Goal: Communication & Community: Answer question/provide support

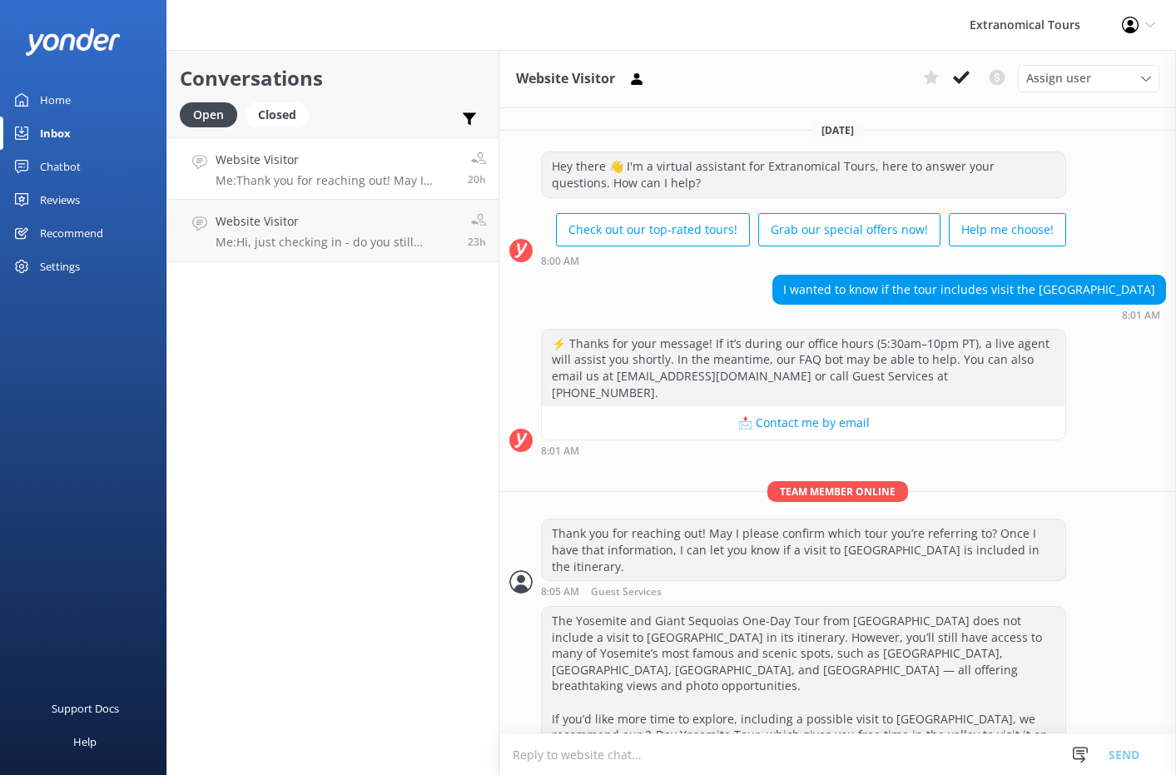
scroll to position [46, 0]
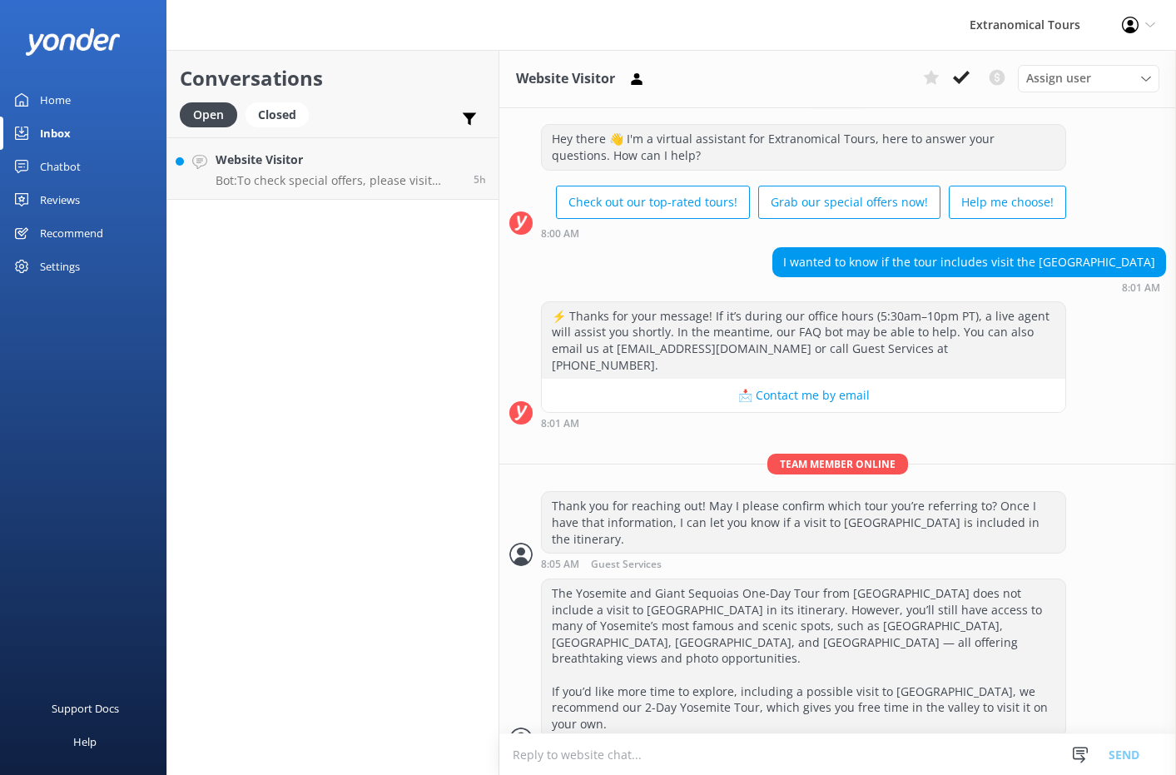
scroll to position [82, 0]
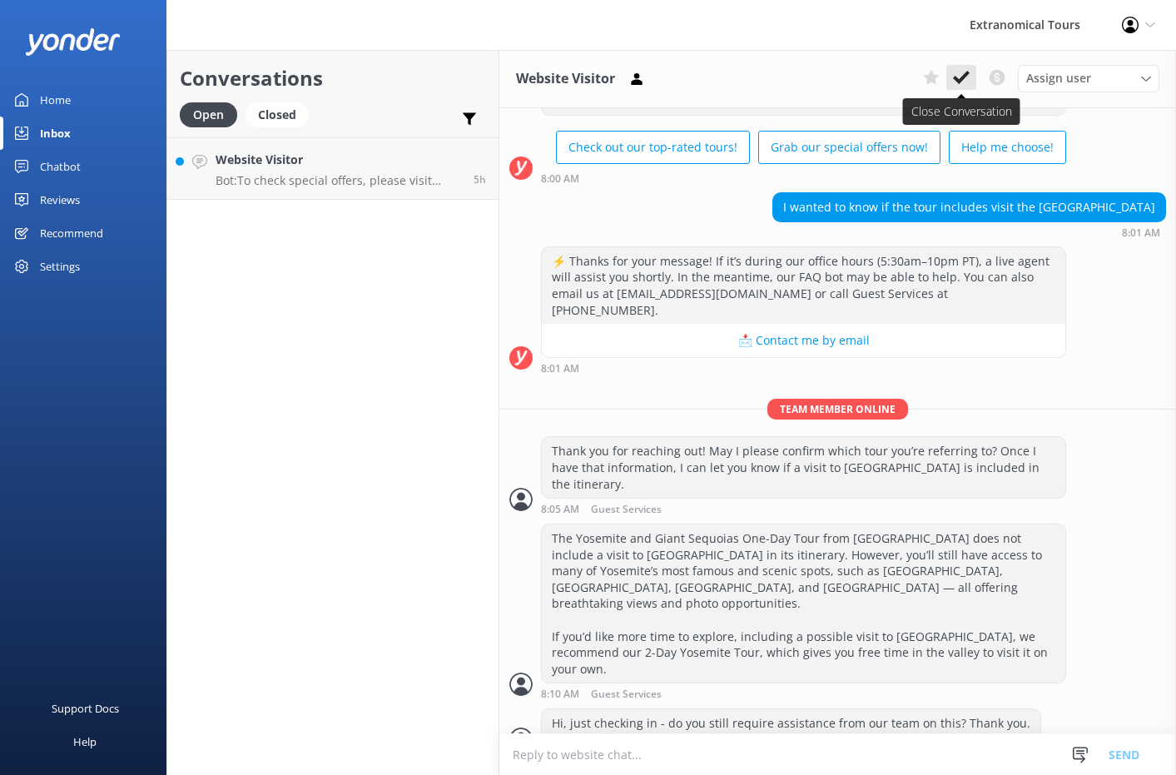
click at [967, 82] on icon at bounding box center [961, 77] width 17 height 17
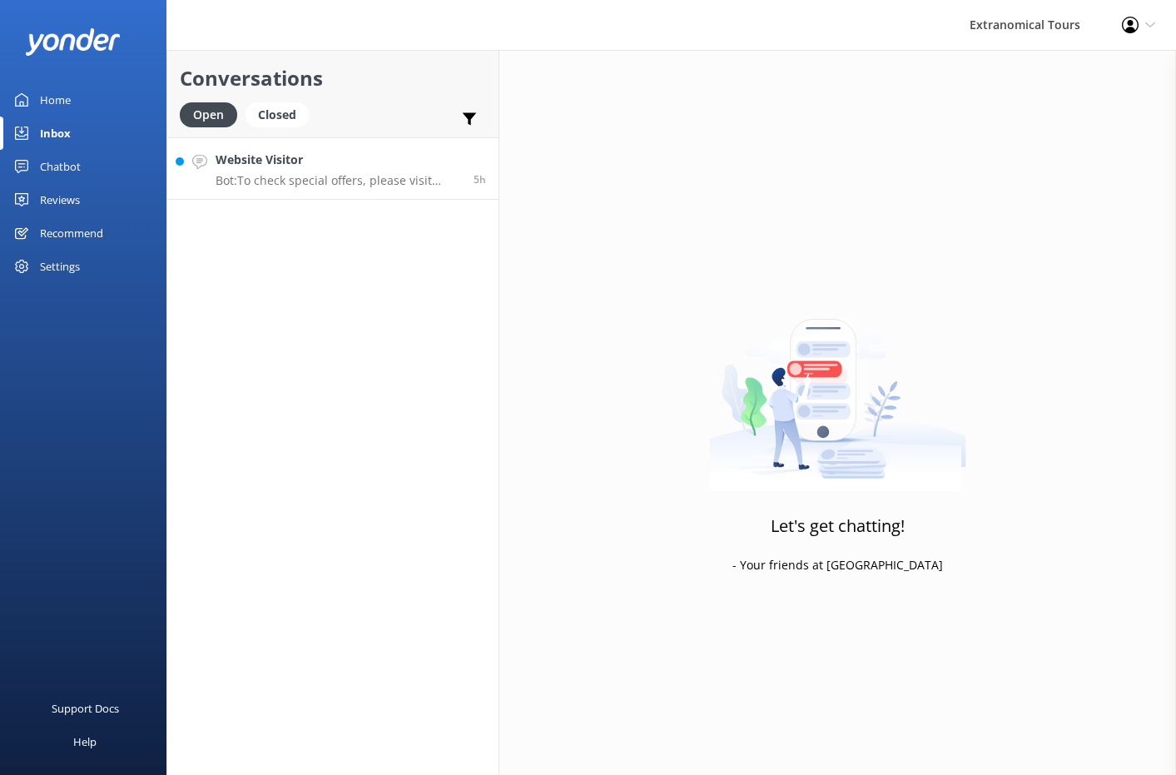
click at [327, 167] on h4 "Website Visitor" at bounding box center [339, 160] width 246 height 18
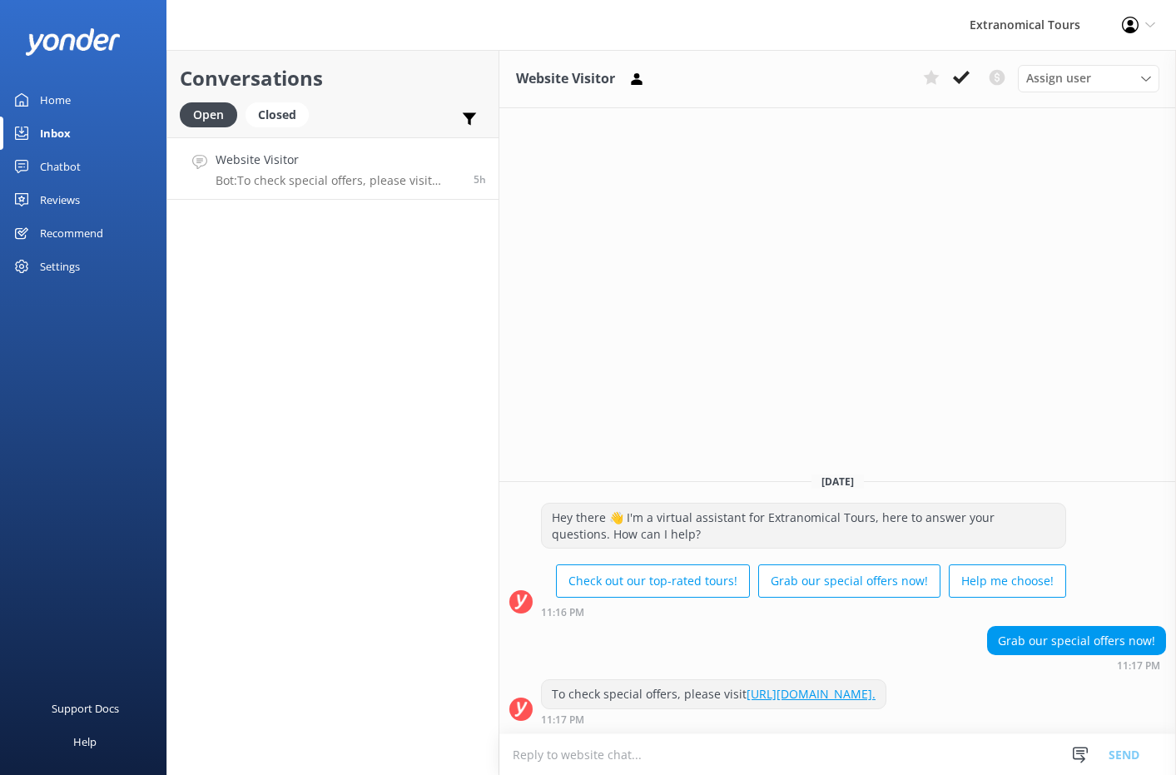
click at [373, 276] on div "Conversations Open Closed Important Converted Assigned to me Unassigned Website…" at bounding box center [333, 412] width 333 height 725
click at [962, 762] on textarea at bounding box center [838, 754] width 677 height 41
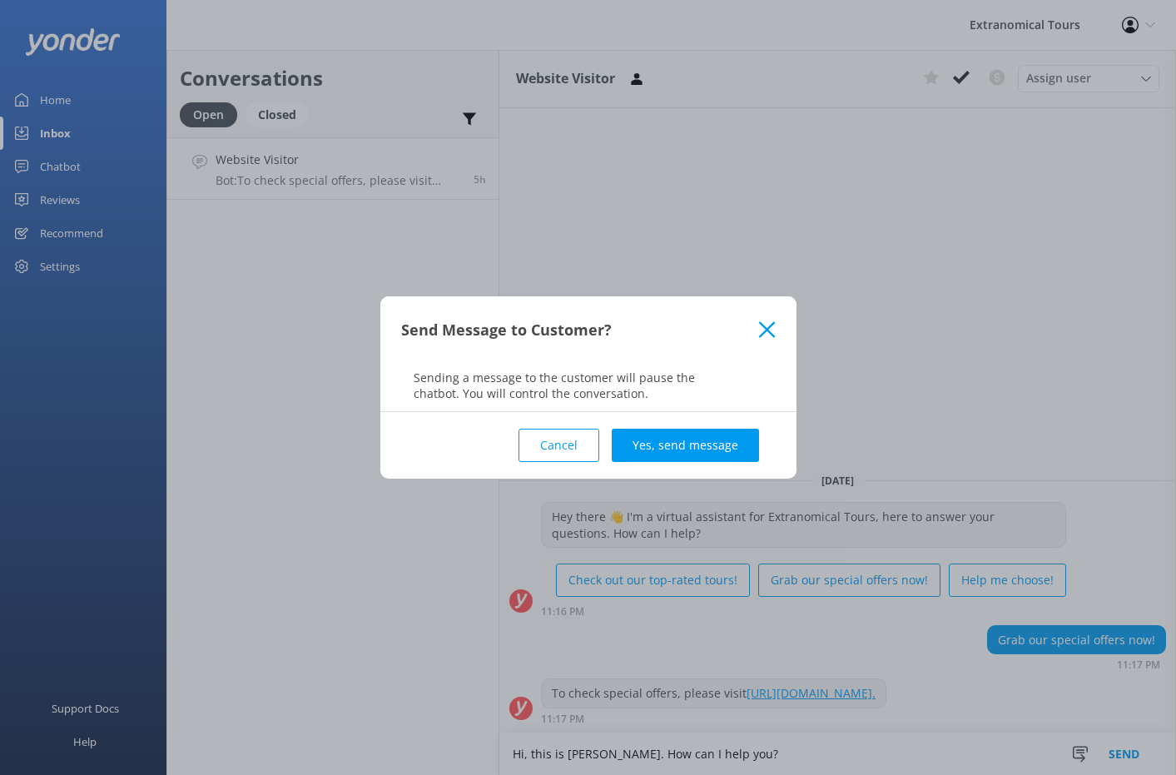
type textarea "Hi, this is Julia. How can I help you?"
click at [1093, 733] on button "Send" at bounding box center [1124, 754] width 62 height 42
click at [706, 442] on button "Yes, send message" at bounding box center [685, 445] width 147 height 33
